Goal: Navigation & Orientation: Find specific page/section

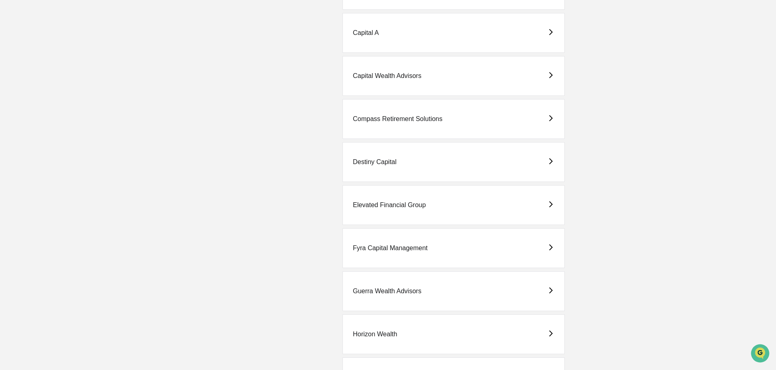
scroll to position [447, 0]
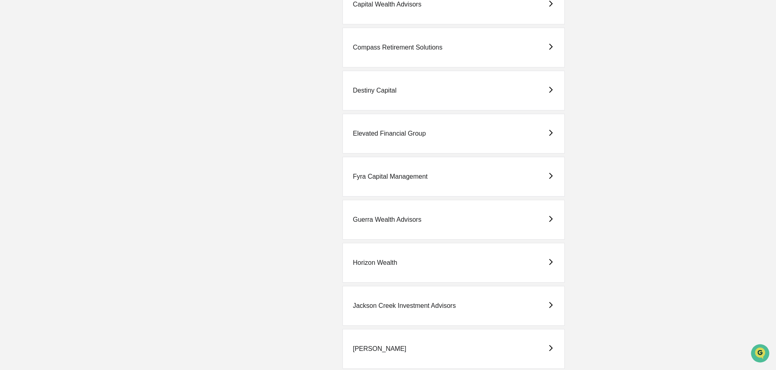
click at [396, 173] on div "Fyra Capital Management" at bounding box center [390, 176] width 75 height 7
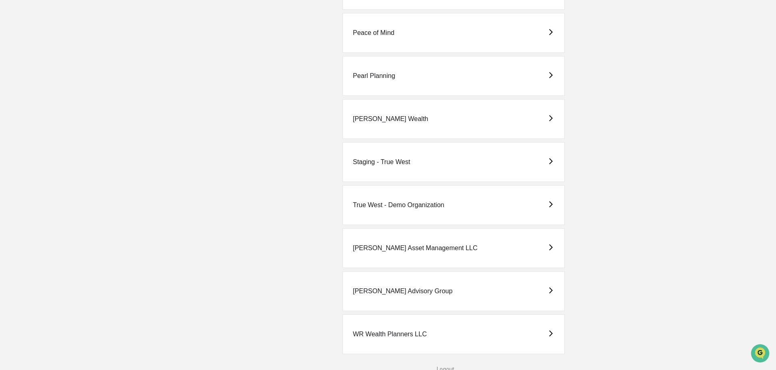
scroll to position [981, 0]
click at [382, 289] on div "[PERSON_NAME] Advisory Group" at bounding box center [403, 289] width 100 height 7
